Goal: Find contact information: Find contact information

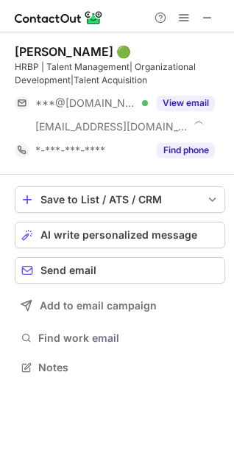
scroll to position [357, 234]
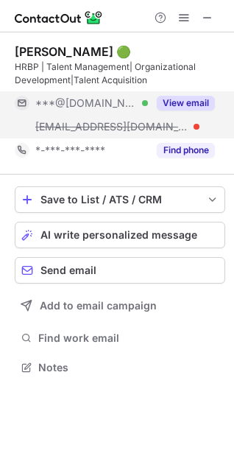
click at [143, 122] on div "***@solargroup.com" at bounding box center [91, 126] width 113 height 13
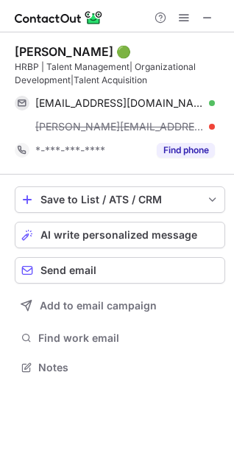
click at [143, 122] on span "mankar@solargroup.com" at bounding box center [119, 126] width 169 height 13
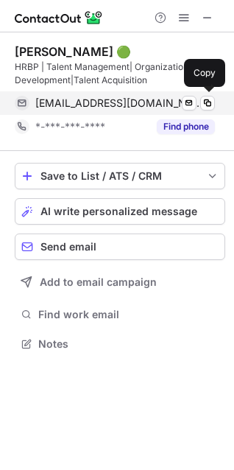
scroll to position [333, 234]
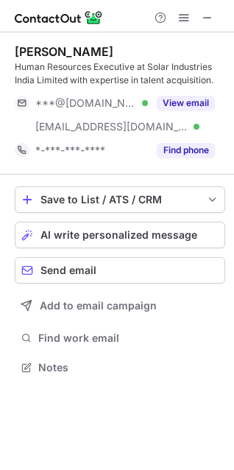
scroll to position [357, 234]
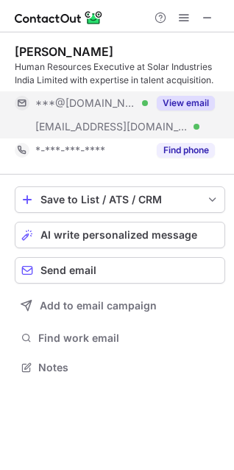
click at [133, 122] on span "***@solargroup.com" at bounding box center [111, 126] width 153 height 13
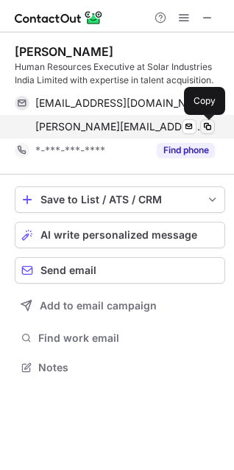
click at [209, 125] on span at bounding box center [208, 127] width 12 height 12
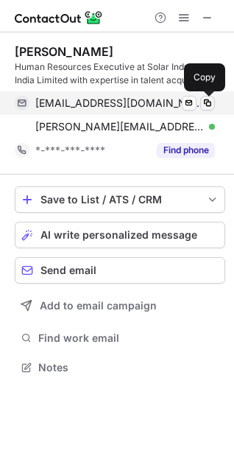
click at [206, 100] on span at bounding box center [208, 103] width 12 height 12
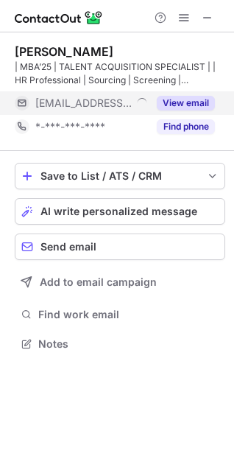
scroll to position [333, 234]
click at [159, 101] on button "View email" at bounding box center [186, 103] width 58 height 15
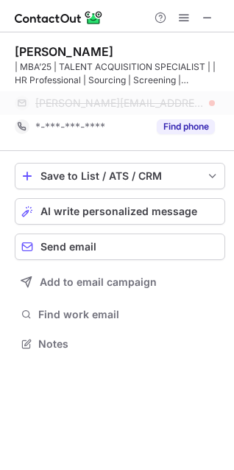
click at [174, 104] on div "padwalkar@solargroup.com" at bounding box center [125, 103] width 180 height 13
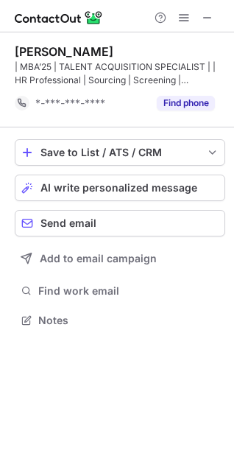
scroll to position [310, 234]
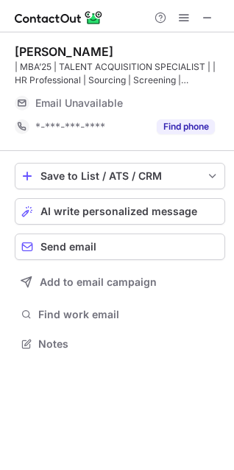
scroll to position [333, 234]
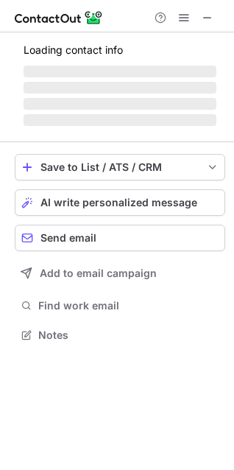
scroll to position [344, 234]
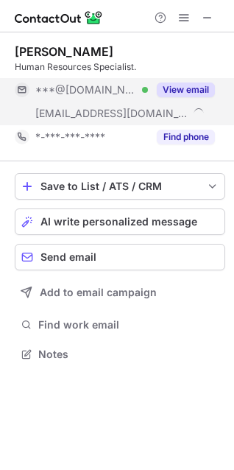
click at [136, 95] on div "***@gmail.com Verified" at bounding box center [91, 89] width 113 height 13
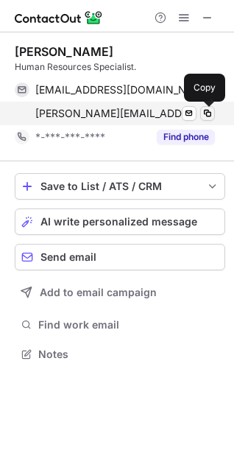
click at [206, 113] on span at bounding box center [208, 114] width 12 height 12
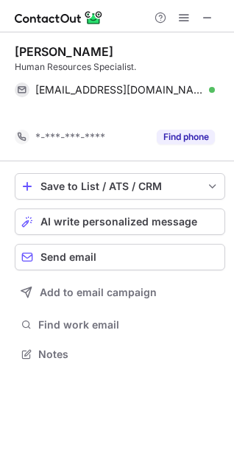
scroll to position [320, 234]
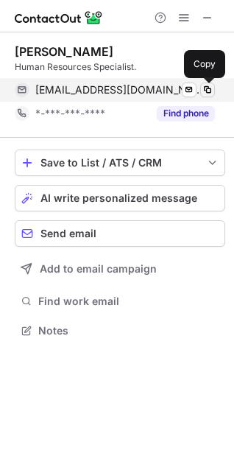
click at [208, 90] on span at bounding box center [208, 90] width 12 height 12
